Goal: Complete application form

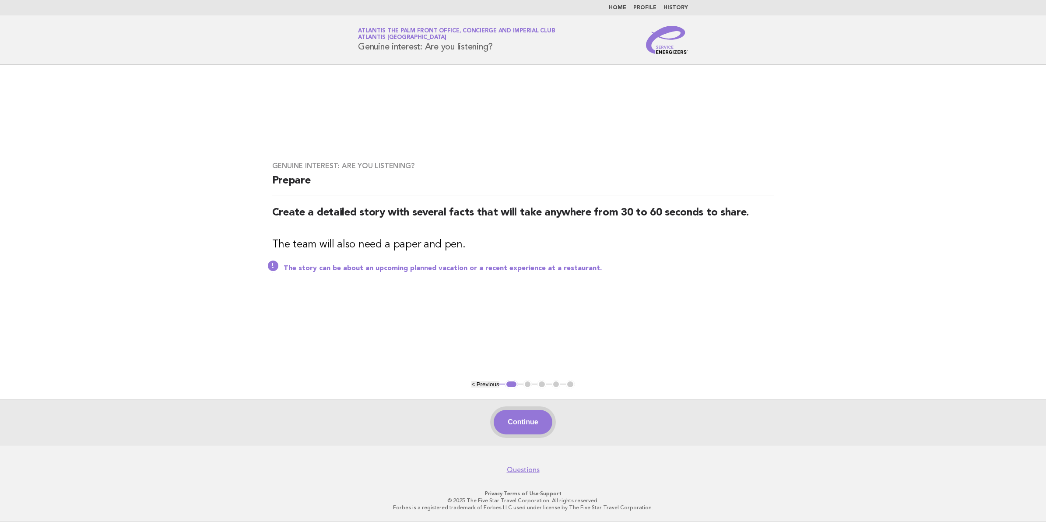
click at [525, 423] on button "Continue" at bounding box center [523, 422] width 58 height 25
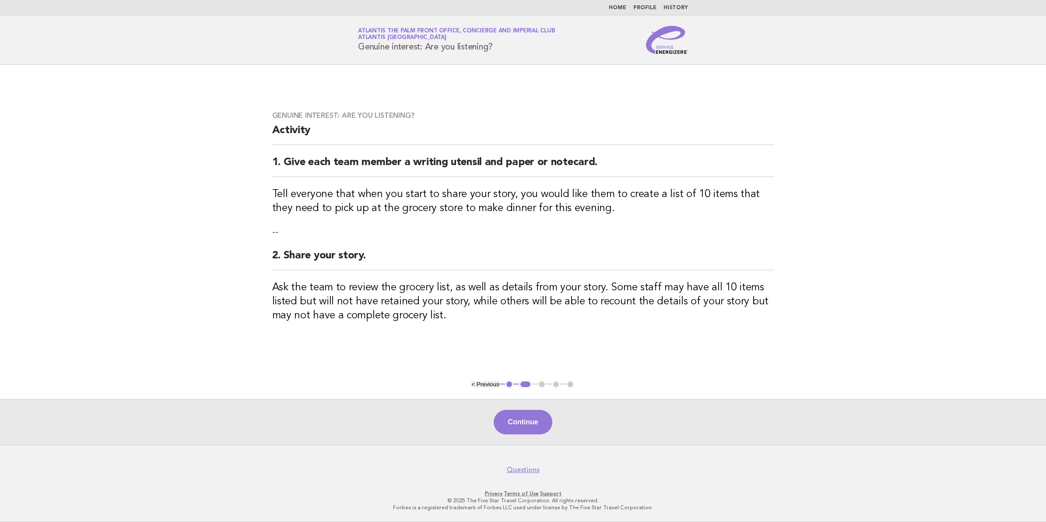
click at [525, 423] on button "Continue" at bounding box center [523, 422] width 58 height 25
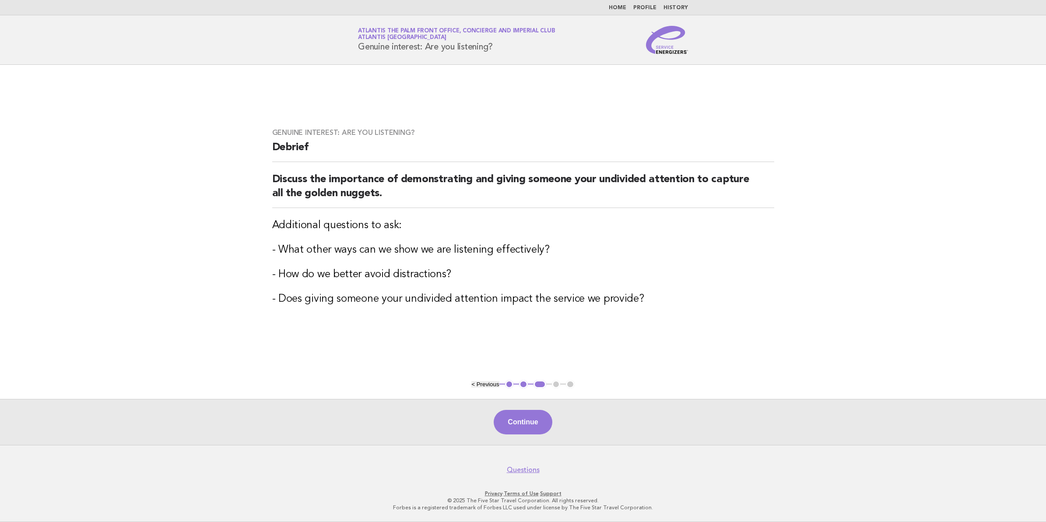
click at [525, 423] on button "Continue" at bounding box center [523, 422] width 58 height 25
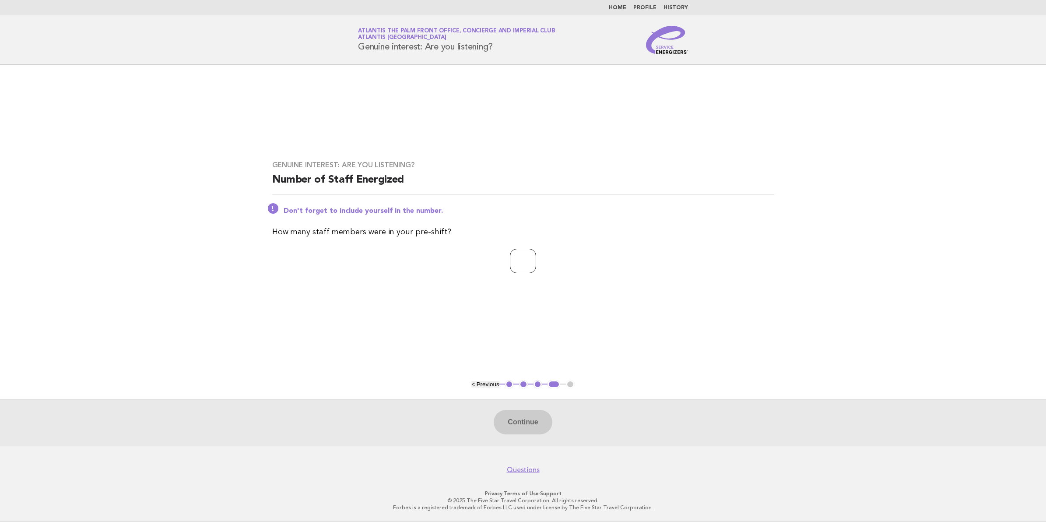
click at [521, 256] on input "number" at bounding box center [523, 261] width 26 height 25
type input "**"
click at [515, 426] on button "Continue" at bounding box center [523, 422] width 58 height 25
